Goal: Navigation & Orientation: Go to known website

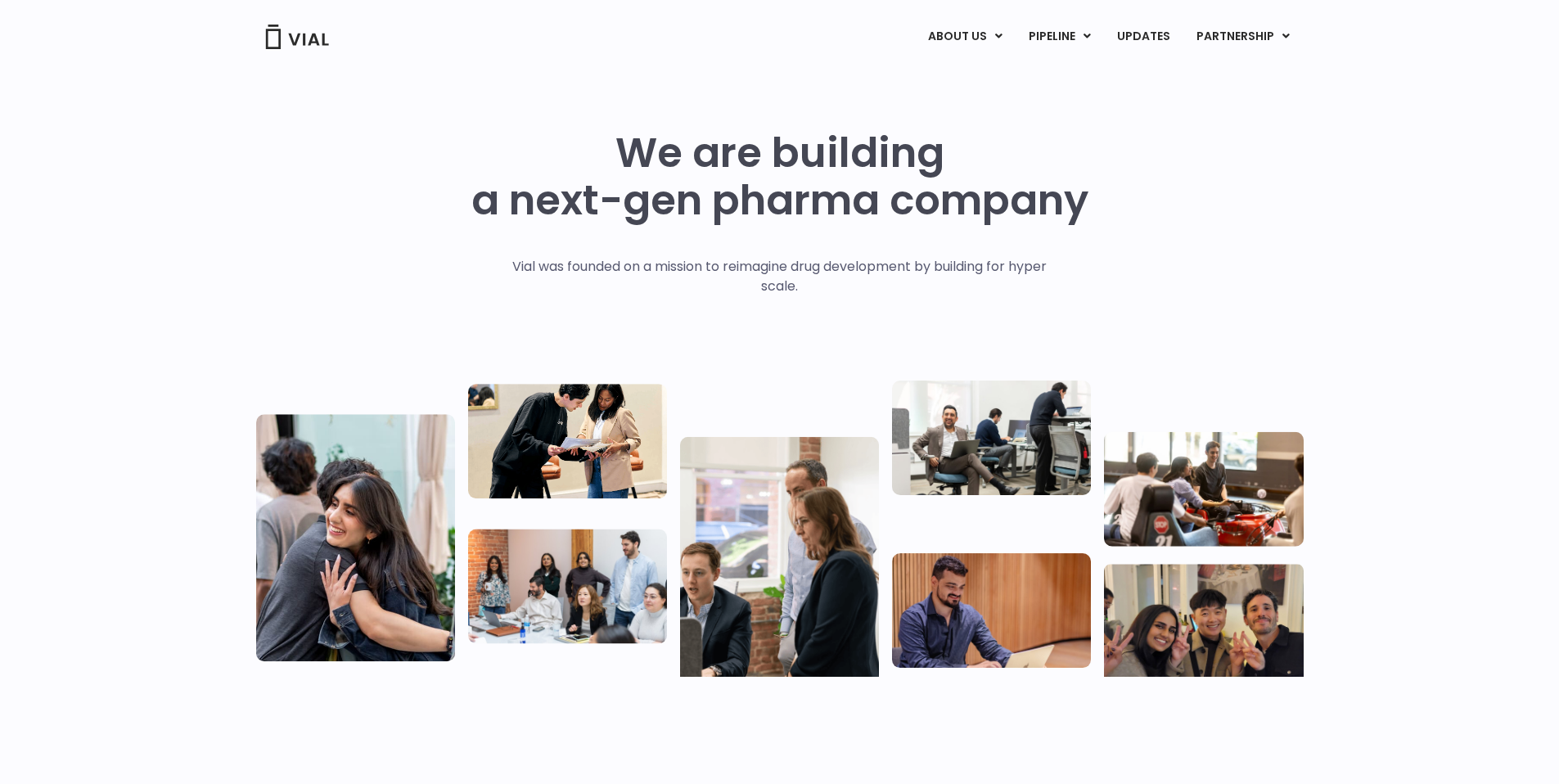
click at [331, 42] on div "ABOUT US ABOUT US CAREERS CONTACT US PIPELINE TL1A HLE PHASE 2 INHBE/ACTIVIN E …" at bounding box center [780, 37] width 1048 height 28
click at [293, 43] on img at bounding box center [297, 37] width 66 height 25
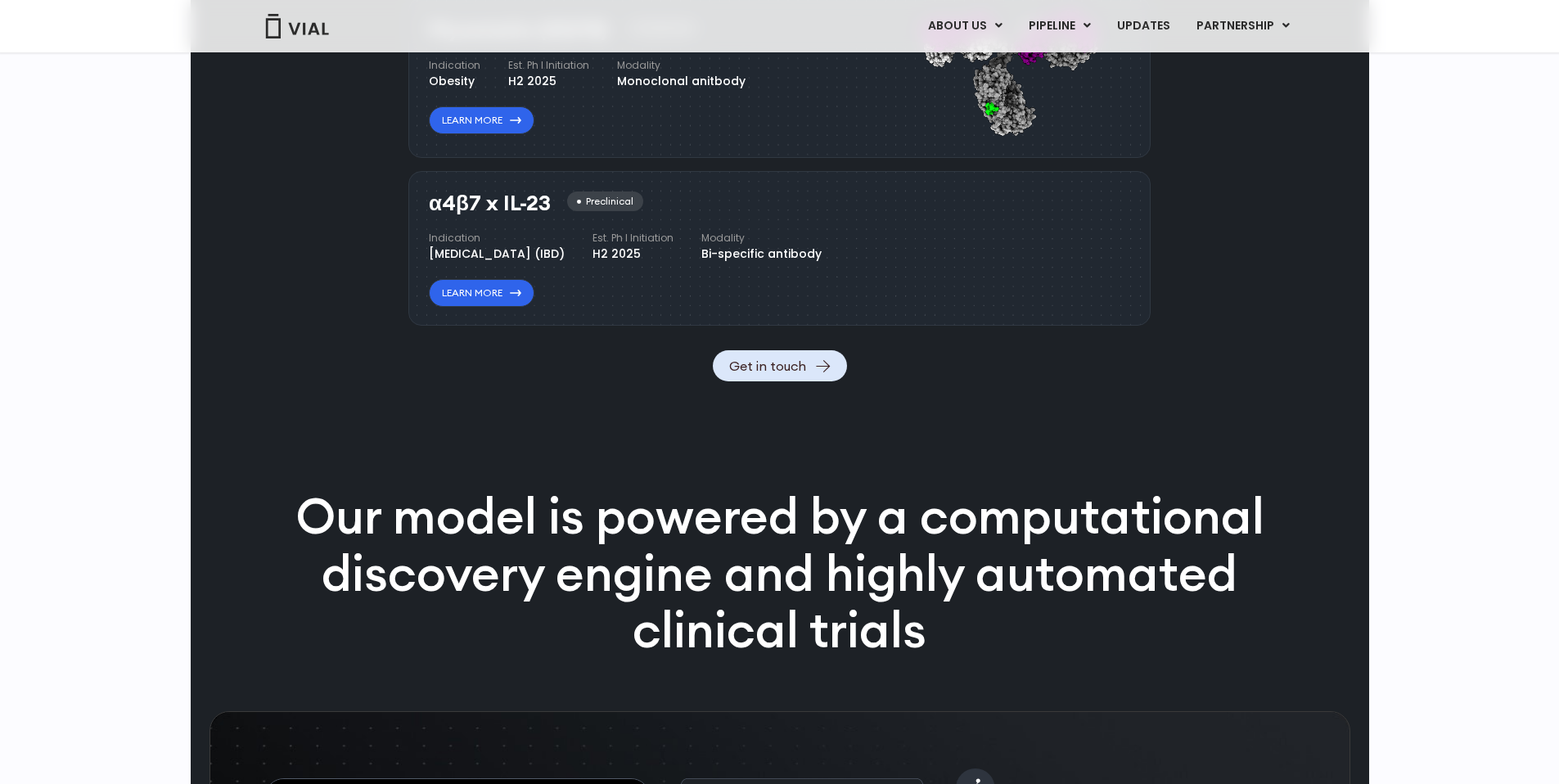
scroll to position [2359, 0]
